Goal: Find specific page/section: Find specific page/section

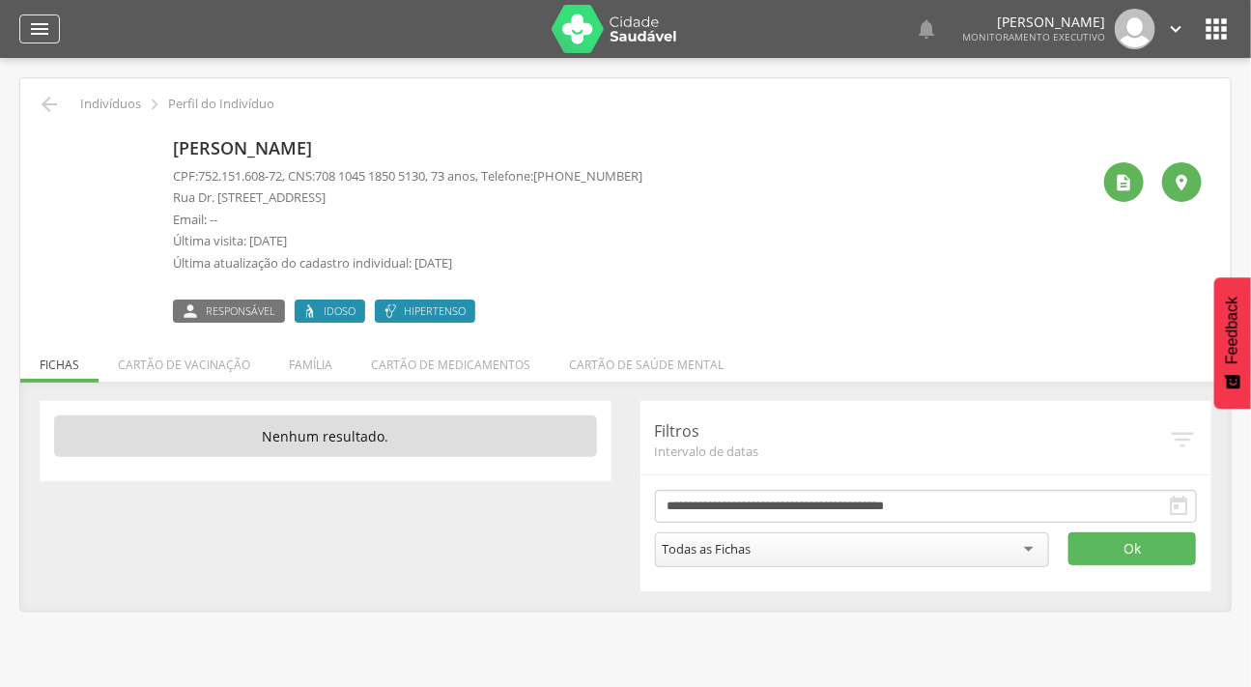
click at [43, 18] on icon "" at bounding box center [39, 28] width 23 height 23
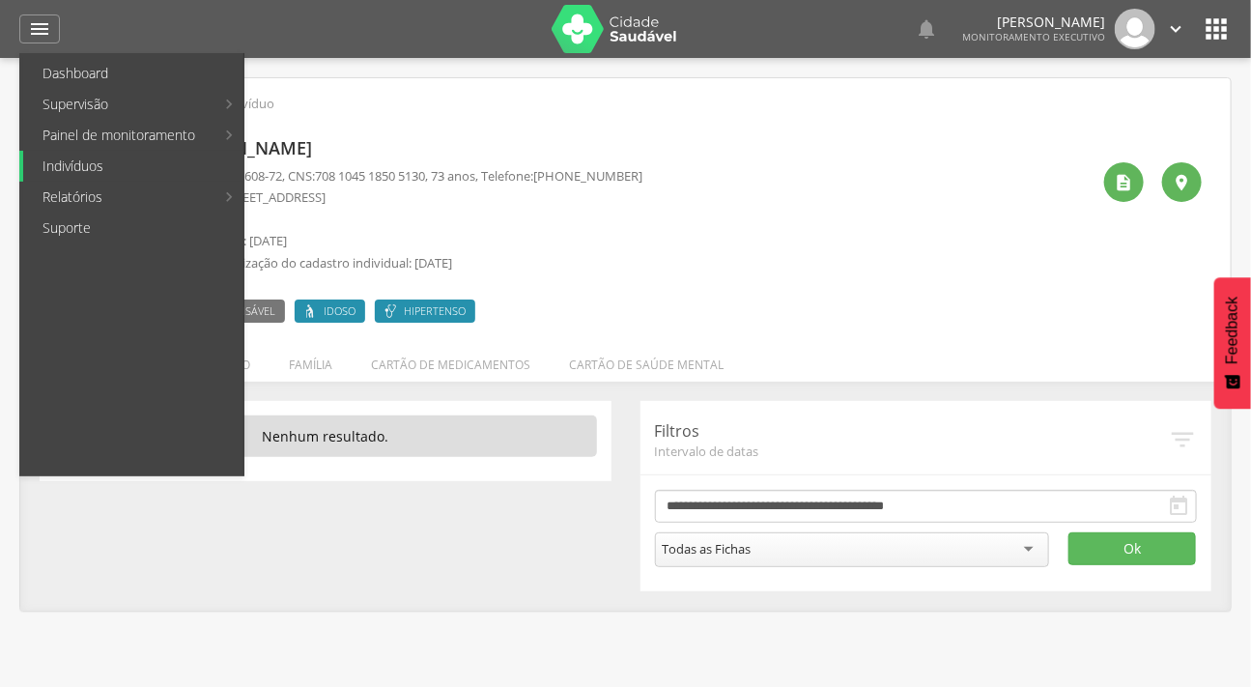
click at [116, 161] on link "Indivíduos" at bounding box center [133, 166] width 220 height 31
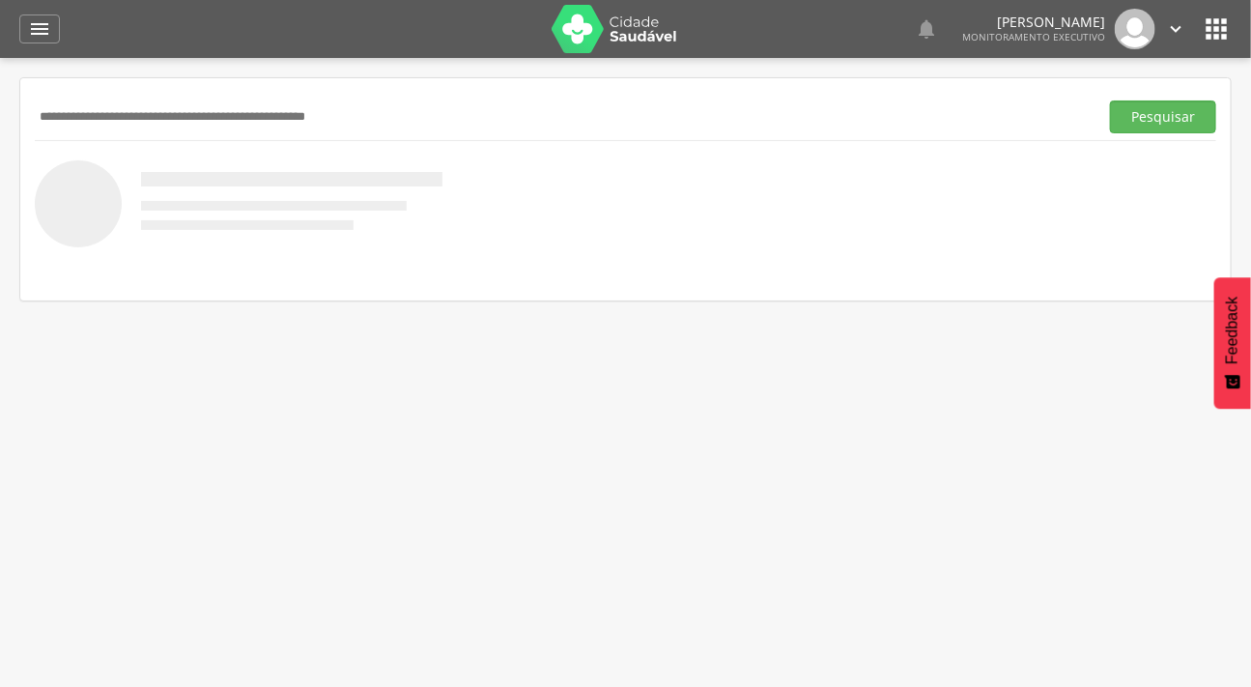
click at [124, 106] on input "text" at bounding box center [563, 116] width 1056 height 33
type input "**********"
click at [1110, 100] on button "Pesquisar" at bounding box center [1163, 116] width 106 height 33
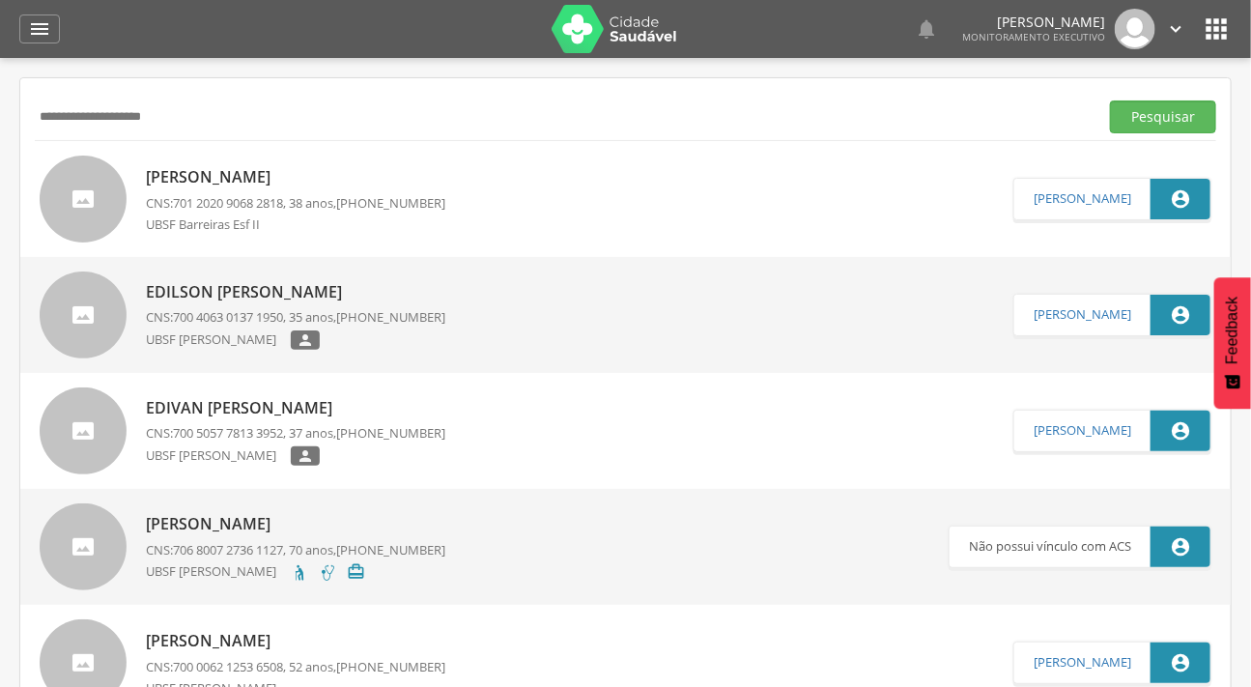
click at [77, 195] on div at bounding box center [83, 199] width 87 height 87
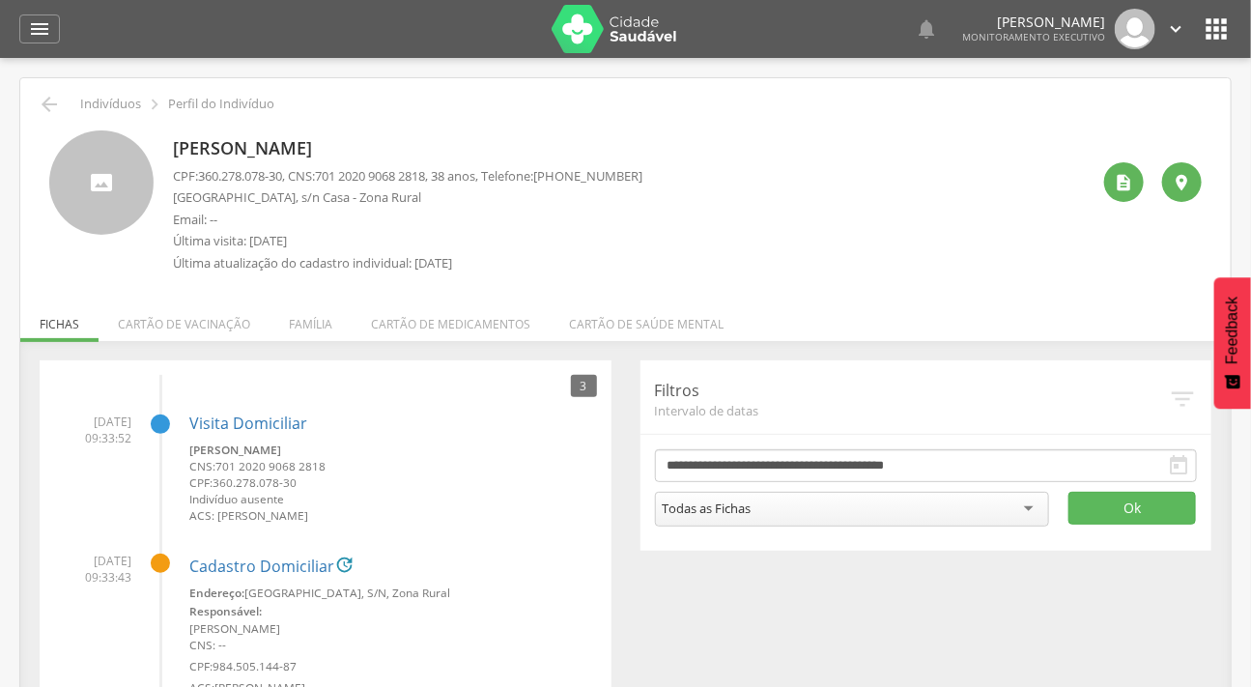
scroll to position [210, 0]
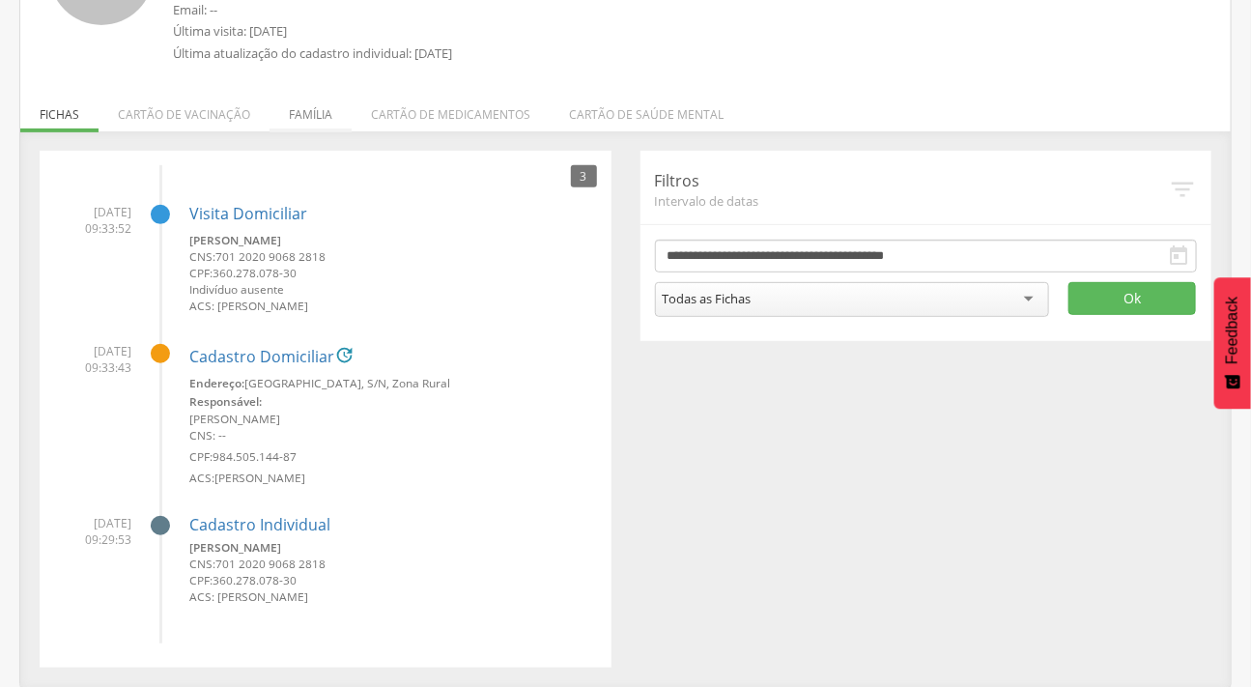
click at [295, 113] on li "Família" at bounding box center [311, 109] width 82 height 45
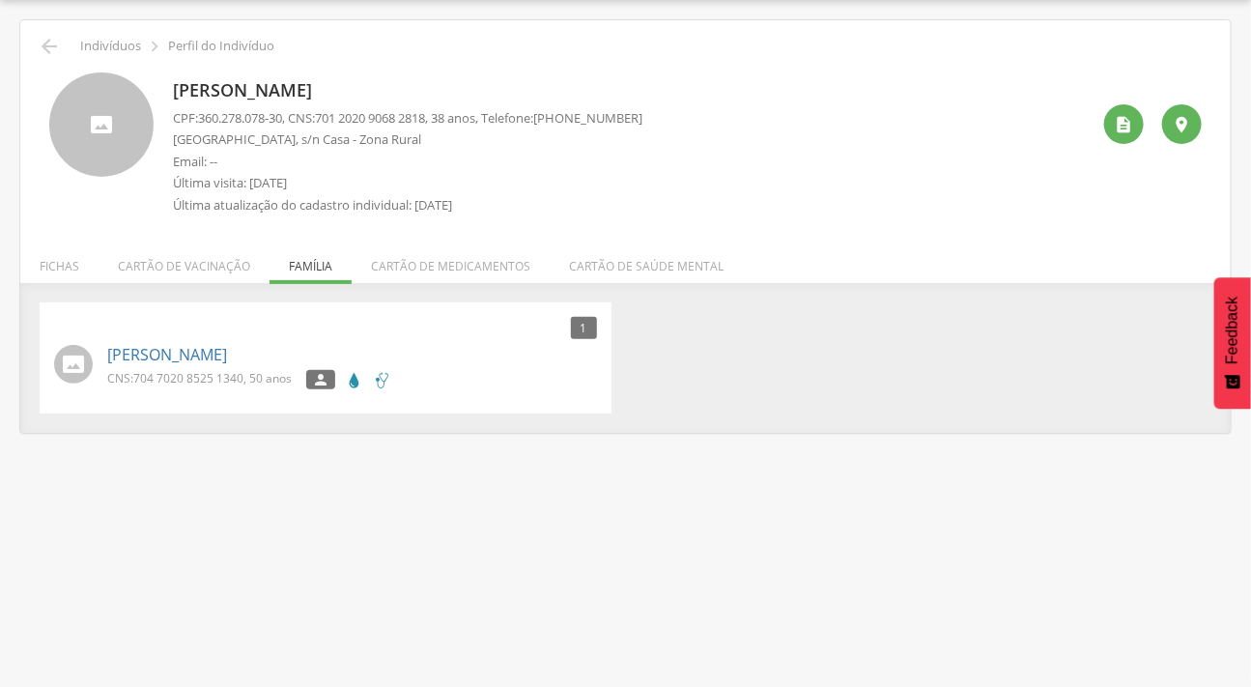
scroll to position [58, 0]
click at [65, 257] on li "Fichas" at bounding box center [59, 261] width 78 height 45
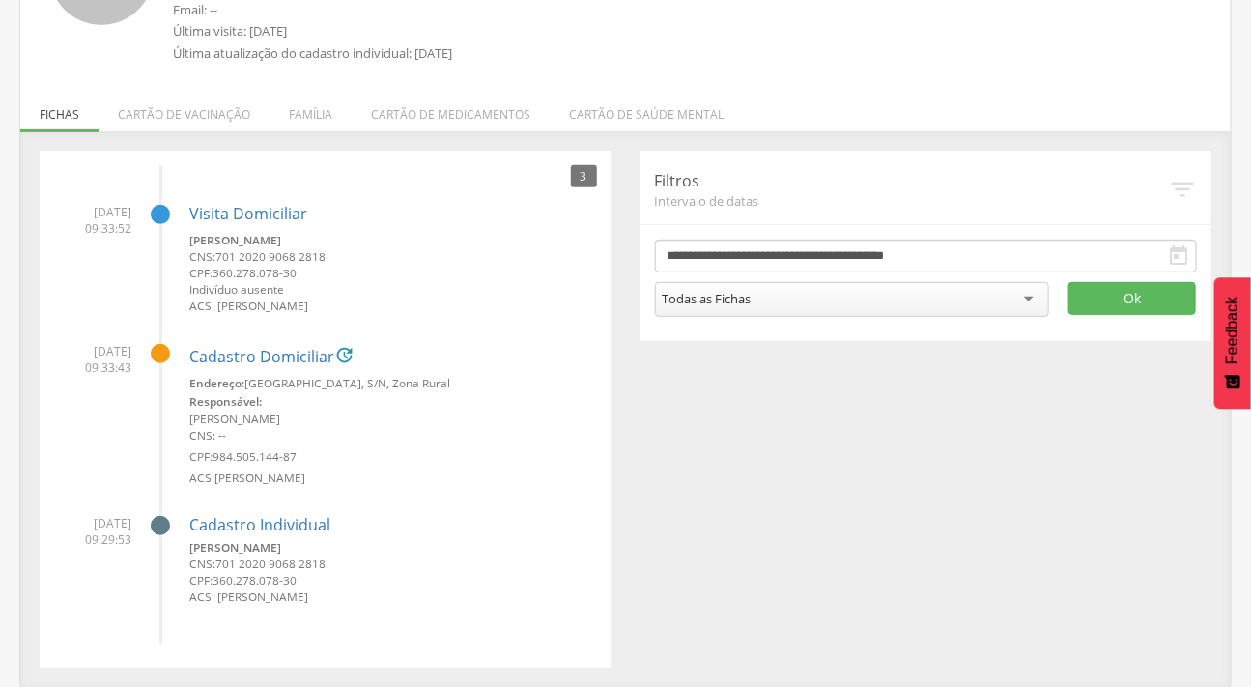
scroll to position [0, 0]
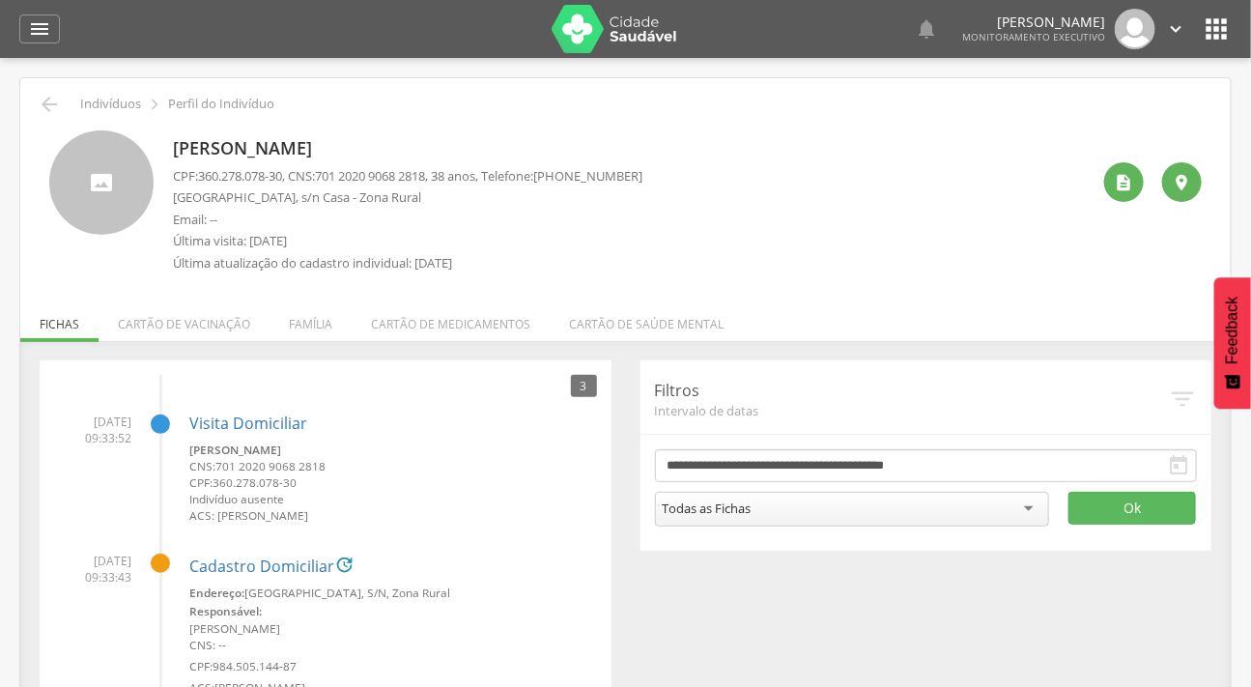
click at [30, 101] on div " Indivíduos  Perfil do Indivíduo [PERSON_NAME] CPF: 360.278.078-30 , CNS: [PH…" at bounding box center [625, 487] width 1211 height 818
click at [54, 98] on icon "" at bounding box center [49, 104] width 23 height 23
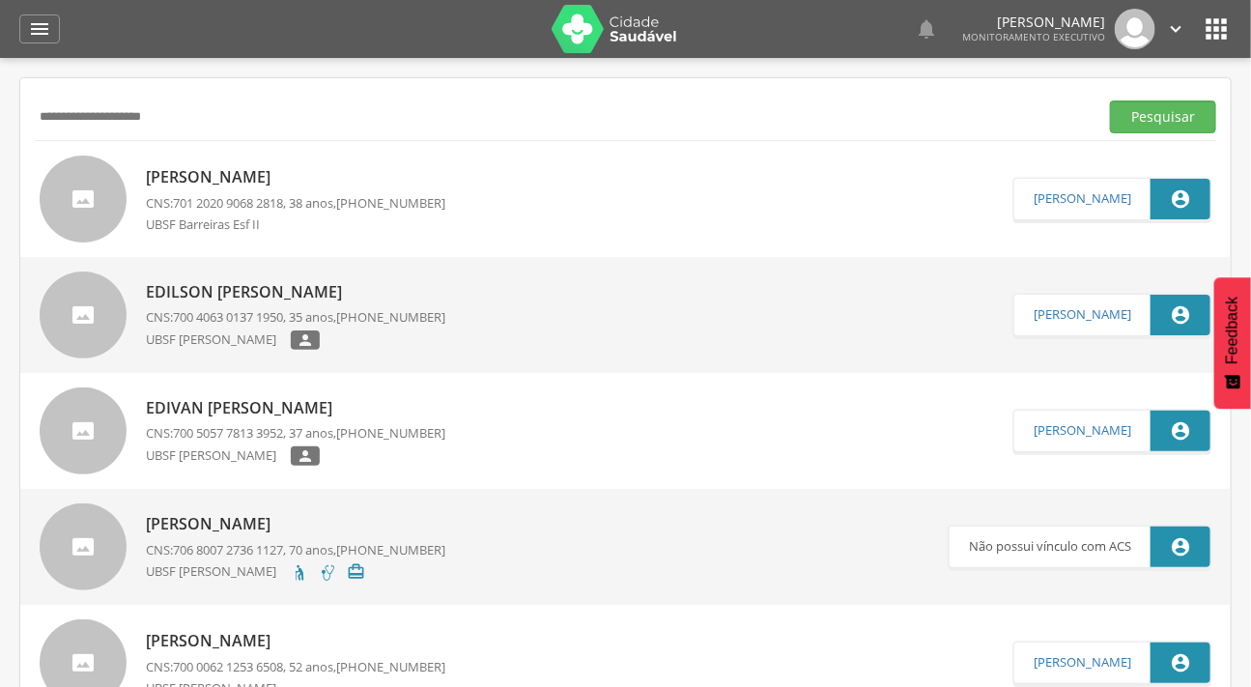
click at [110, 186] on div at bounding box center [83, 199] width 87 height 87
